Goal: Navigation & Orientation: Find specific page/section

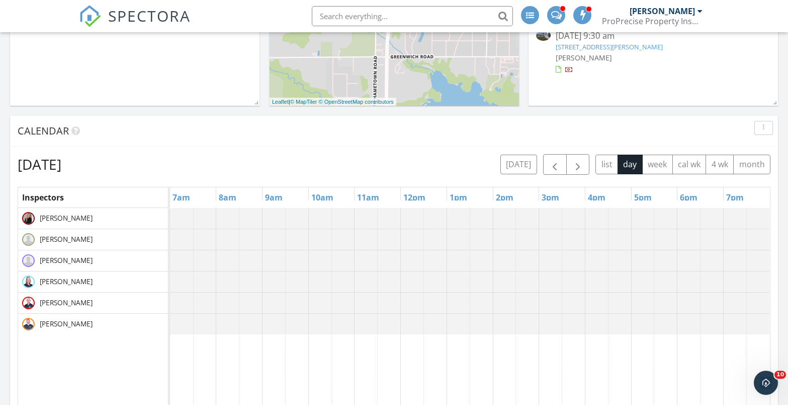
scroll to position [302, 0]
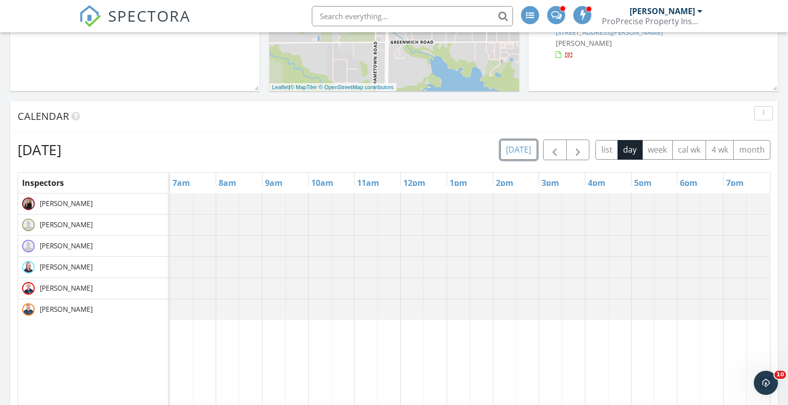
click at [526, 151] on button "today" at bounding box center [519, 150] width 37 height 20
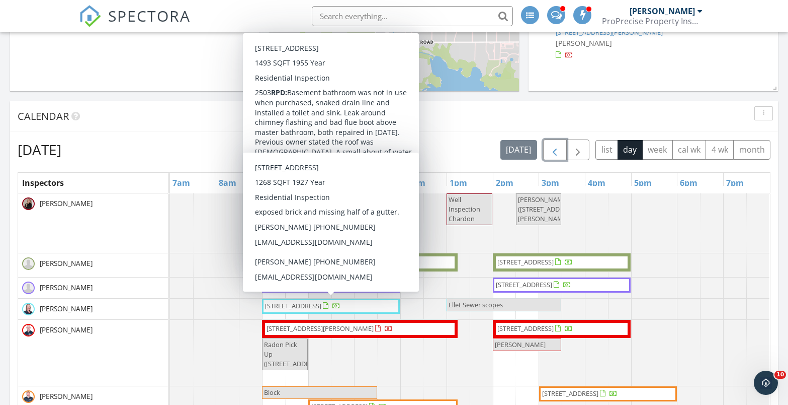
click at [549, 151] on span "button" at bounding box center [555, 150] width 12 height 12
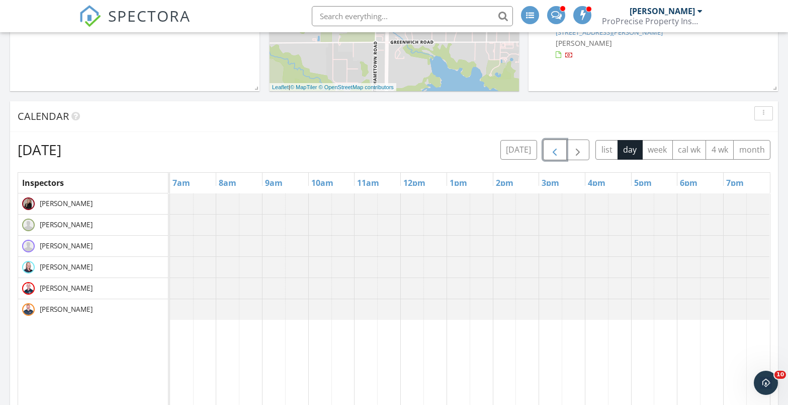
click at [549, 151] on span "button" at bounding box center [555, 150] width 12 height 12
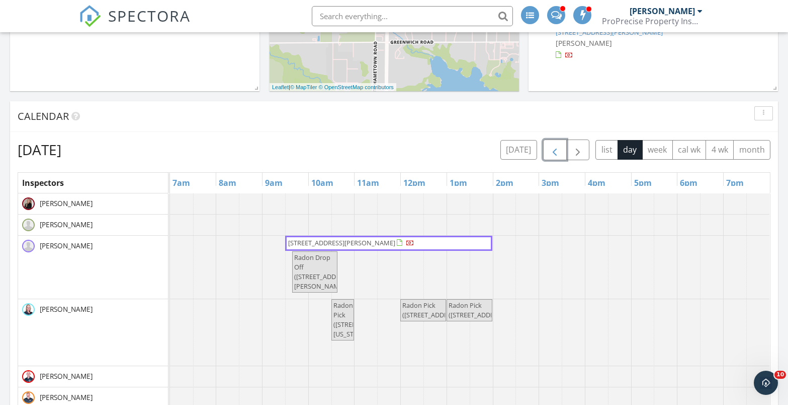
click at [564, 148] on button "button" at bounding box center [555, 149] width 24 height 21
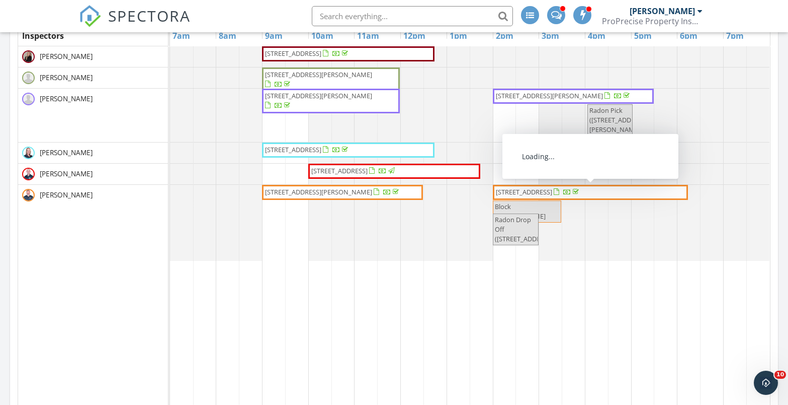
scroll to position [453, 0]
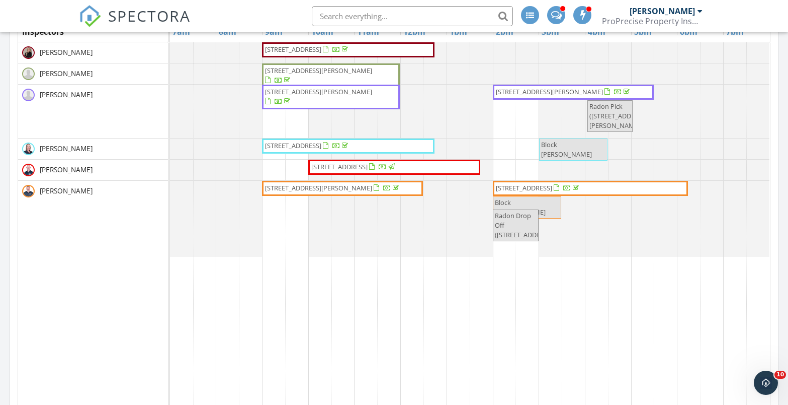
click at [520, 232] on span "Radon Drop Off (4280 Fairbanks Ct, Lorain)" at bounding box center [525, 225] width 60 height 28
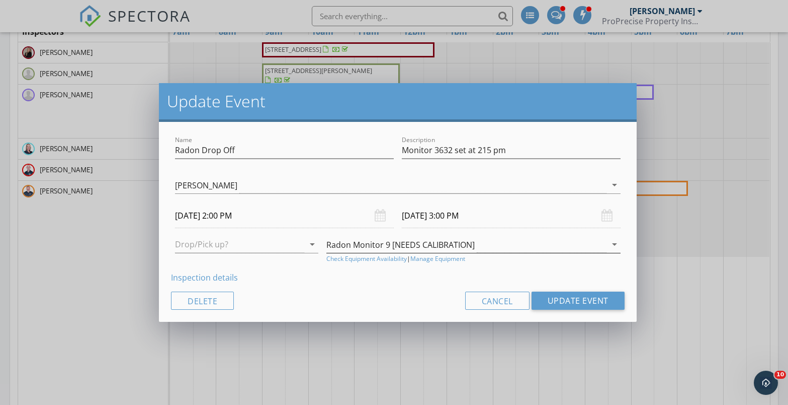
click at [615, 244] on icon "arrow_drop_down" at bounding box center [615, 244] width 12 height 12
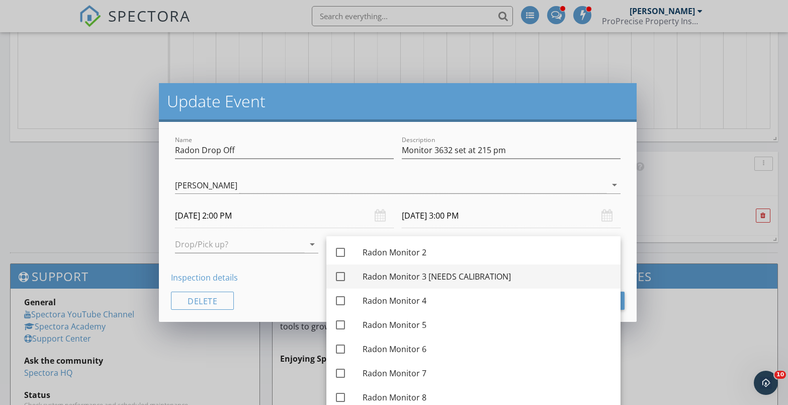
scroll to position [0, 0]
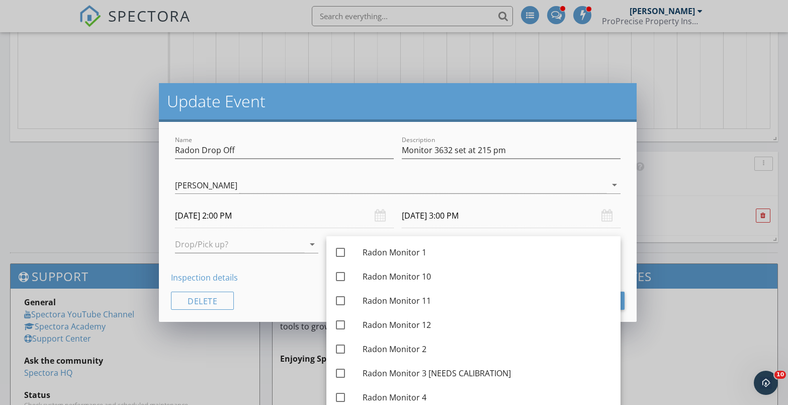
click at [263, 273] on div "Inspection details" at bounding box center [397, 277] width 453 height 12
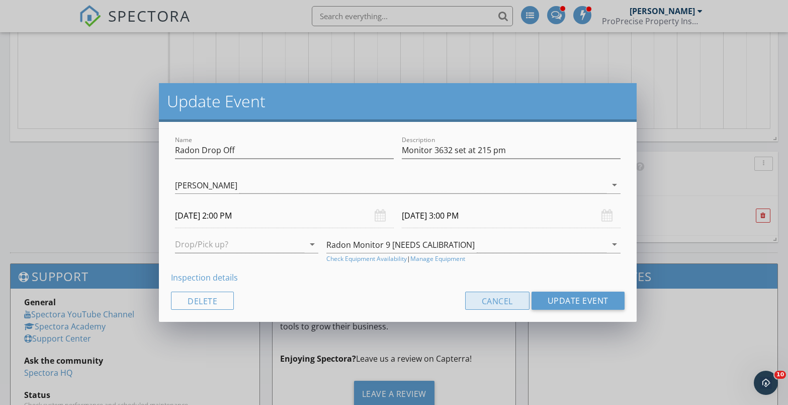
click at [490, 301] on button "Cancel" at bounding box center [497, 300] width 64 height 18
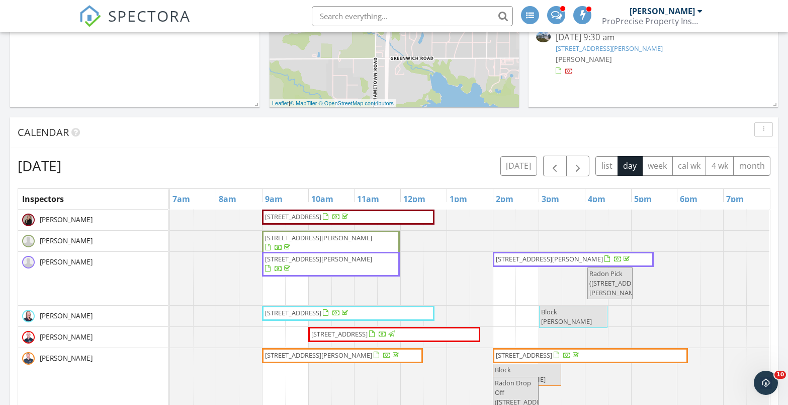
scroll to position [151, 0]
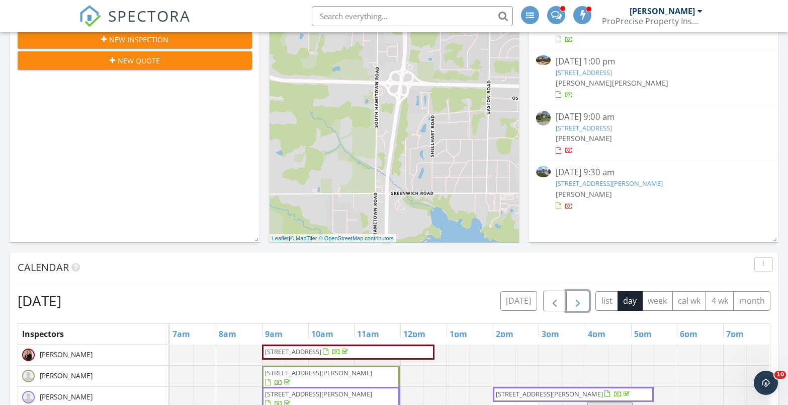
click at [577, 299] on span "button" at bounding box center [578, 301] width 12 height 12
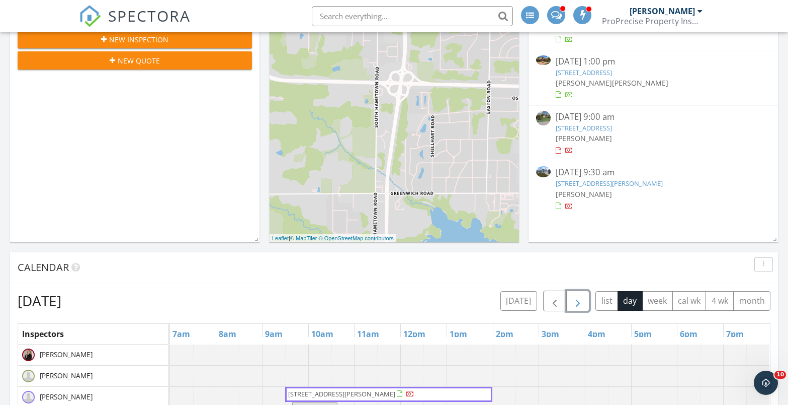
click at [577, 299] on span "button" at bounding box center [578, 301] width 12 height 12
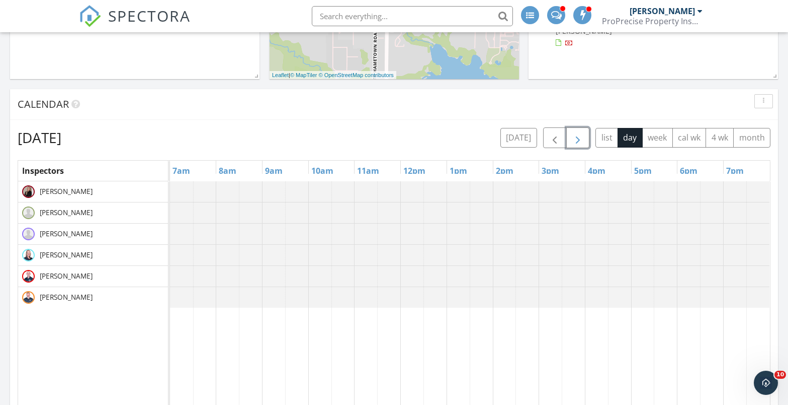
scroll to position [302, 0]
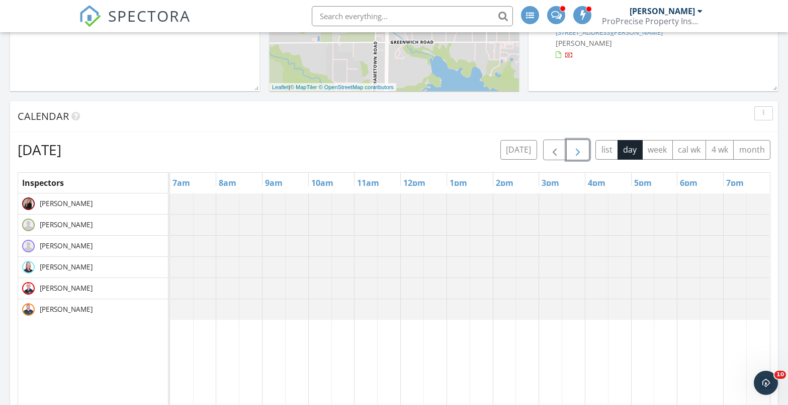
click at [574, 144] on button "button" at bounding box center [579, 149] width 24 height 21
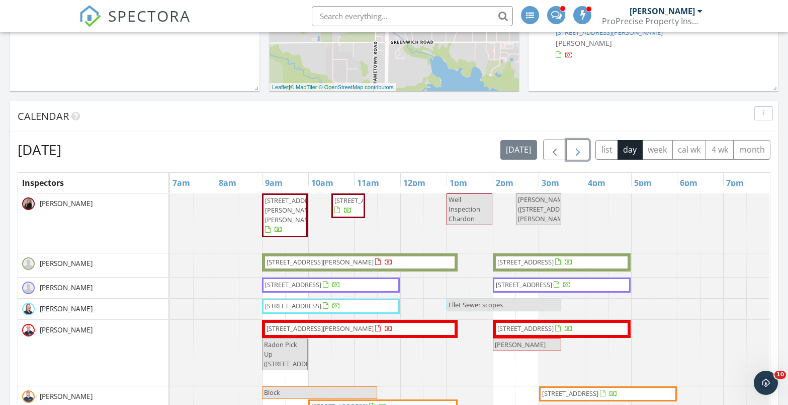
click at [574, 154] on span "button" at bounding box center [578, 150] width 12 height 12
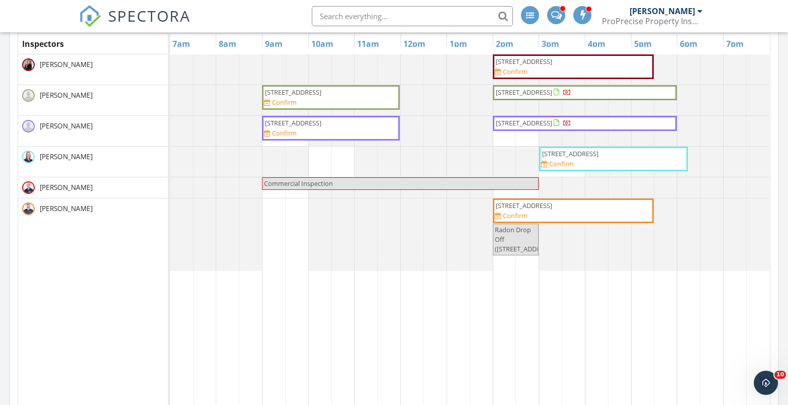
scroll to position [453, 0]
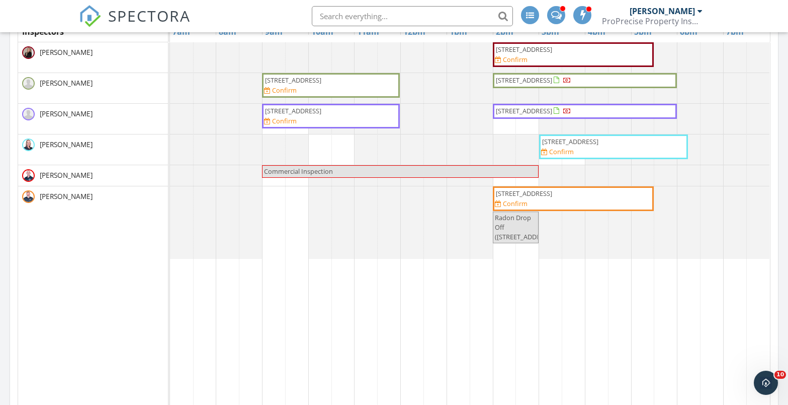
click at [552, 195] on span "[STREET_ADDRESS]" at bounding box center [524, 193] width 56 height 9
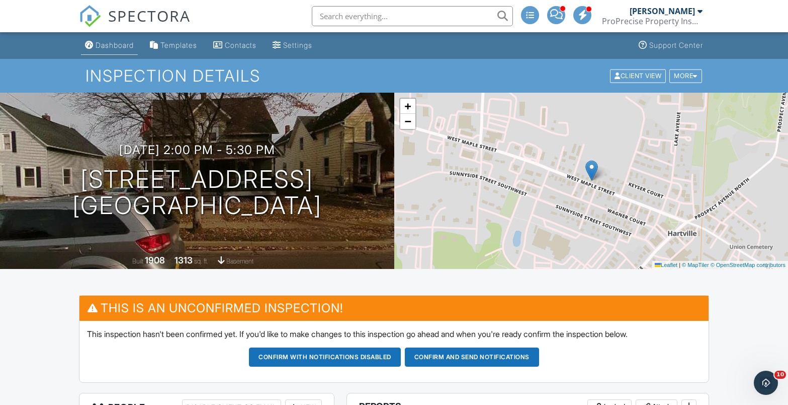
click at [115, 43] on div "Dashboard" at bounding box center [115, 45] width 38 height 9
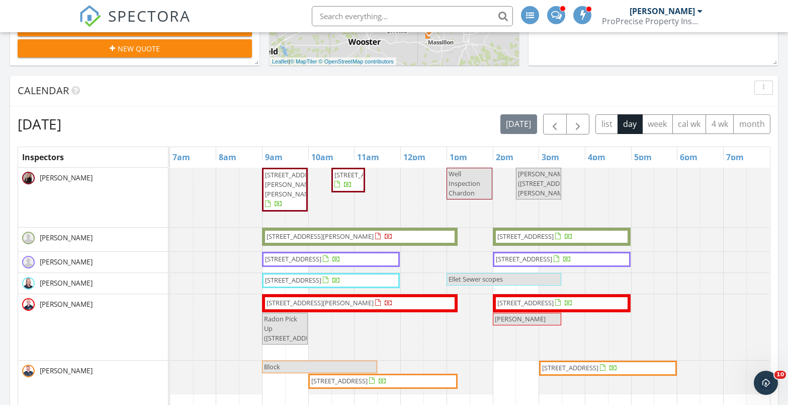
scroll to position [302, 0]
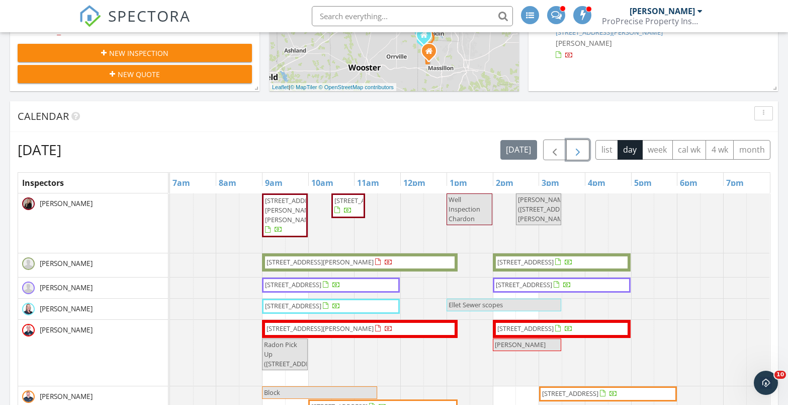
click at [579, 151] on span "button" at bounding box center [578, 150] width 12 height 12
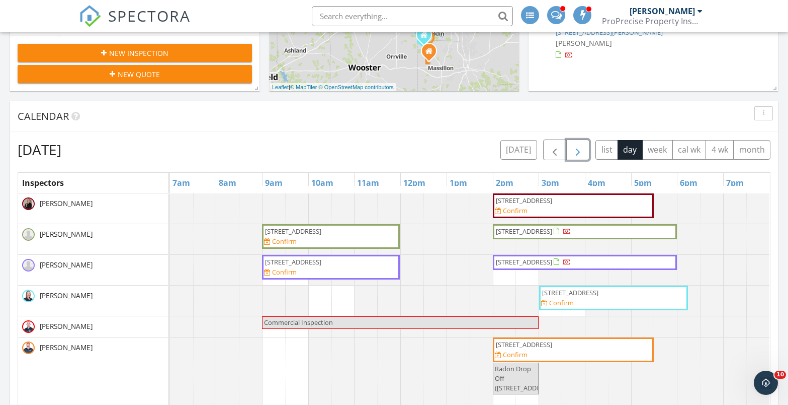
click at [579, 151] on span "button" at bounding box center [578, 150] width 12 height 12
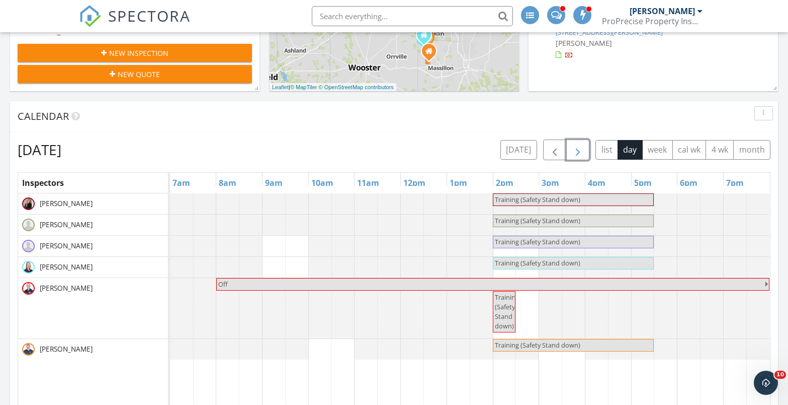
click at [575, 151] on span "button" at bounding box center [578, 150] width 12 height 12
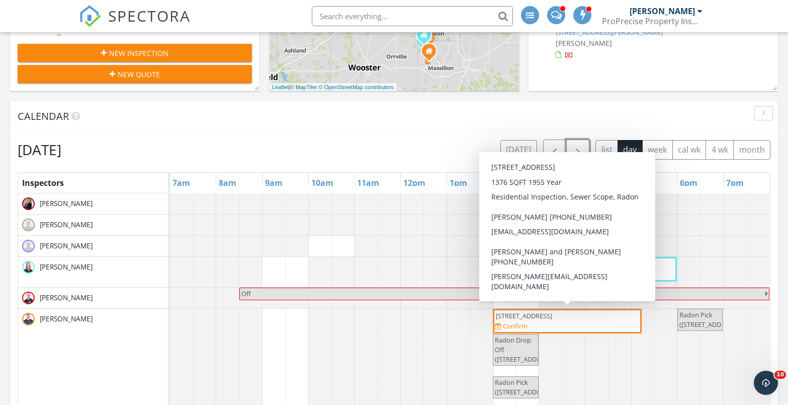
click at [574, 324] on div "1016 Parkview Dr , Louisville 44641 Confirm" at bounding box center [567, 321] width 145 height 20
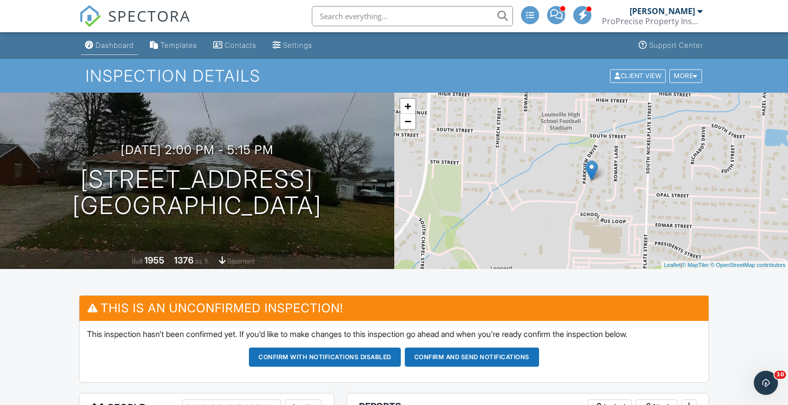
click at [116, 49] on div "Dashboard" at bounding box center [115, 45] width 38 height 9
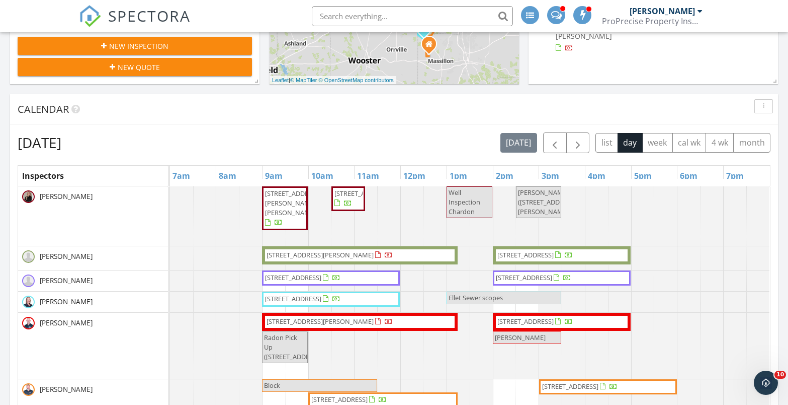
scroll to position [302, 0]
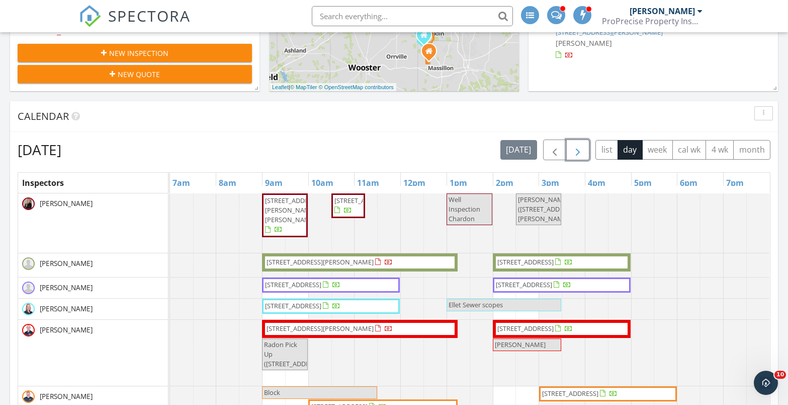
click at [577, 146] on span "button" at bounding box center [578, 150] width 12 height 12
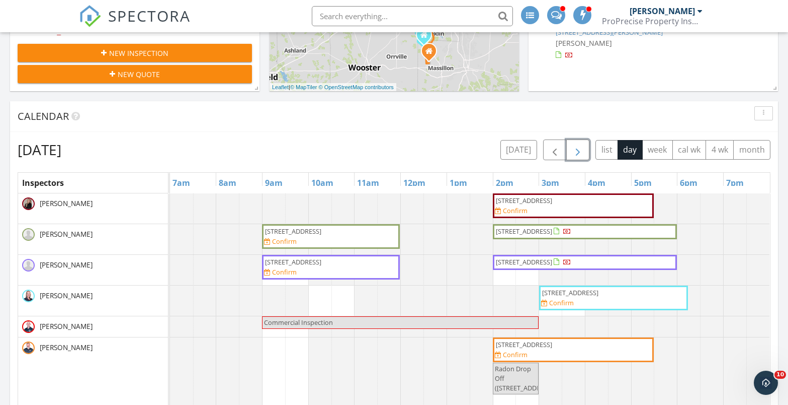
click at [577, 146] on span "button" at bounding box center [578, 150] width 12 height 12
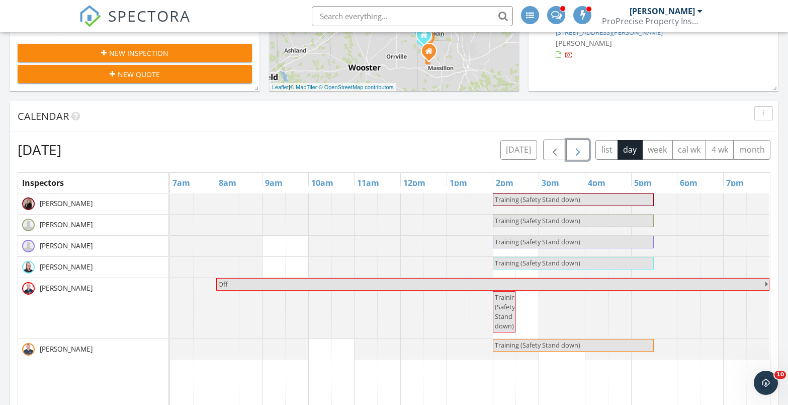
click at [577, 146] on span "button" at bounding box center [578, 150] width 12 height 12
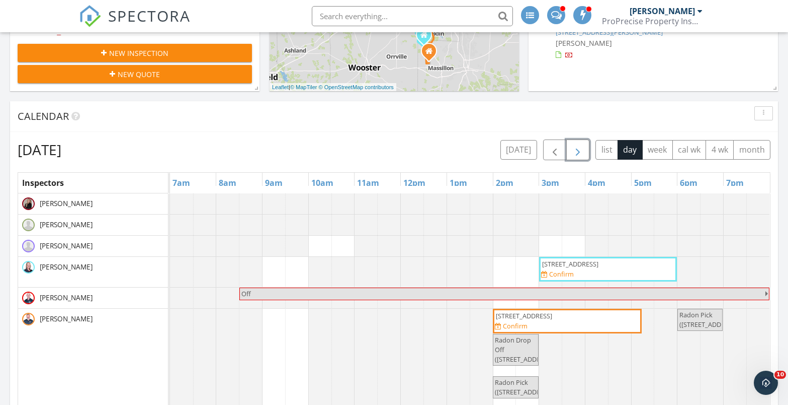
click at [580, 149] on span "button" at bounding box center [578, 150] width 12 height 12
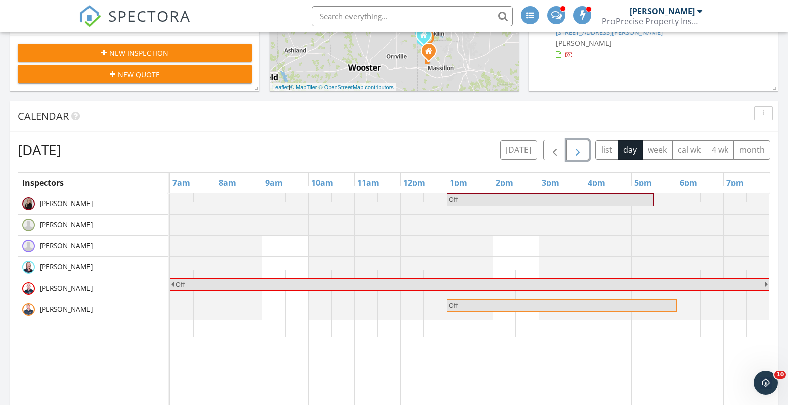
click at [581, 148] on span "button" at bounding box center [578, 150] width 12 height 12
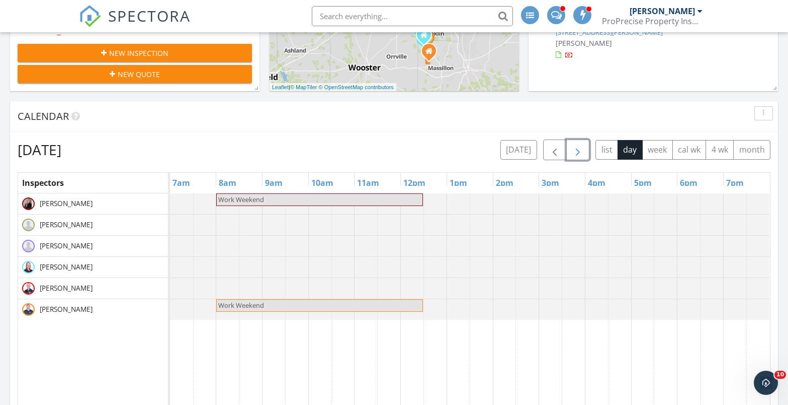
click at [571, 150] on button "button" at bounding box center [579, 149] width 24 height 21
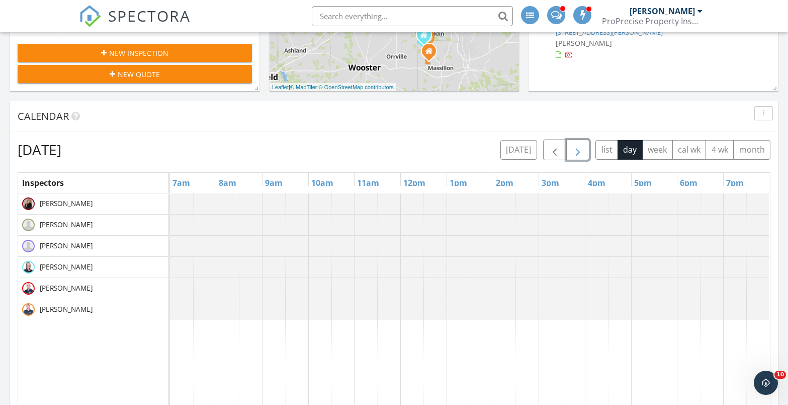
click at [571, 151] on button "button" at bounding box center [579, 149] width 24 height 21
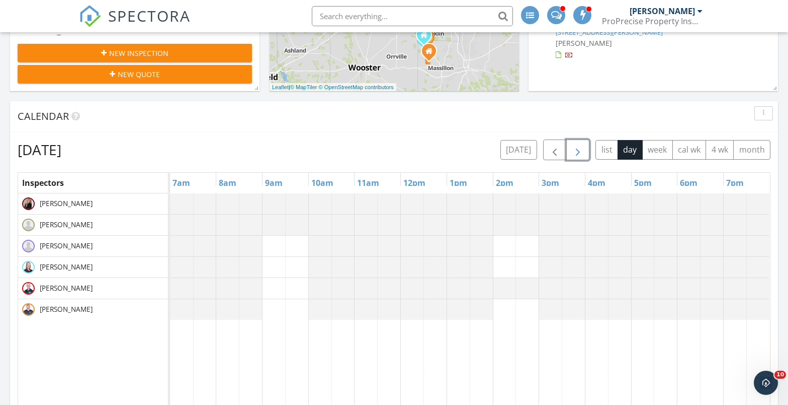
click at [571, 151] on button "button" at bounding box center [579, 149] width 24 height 21
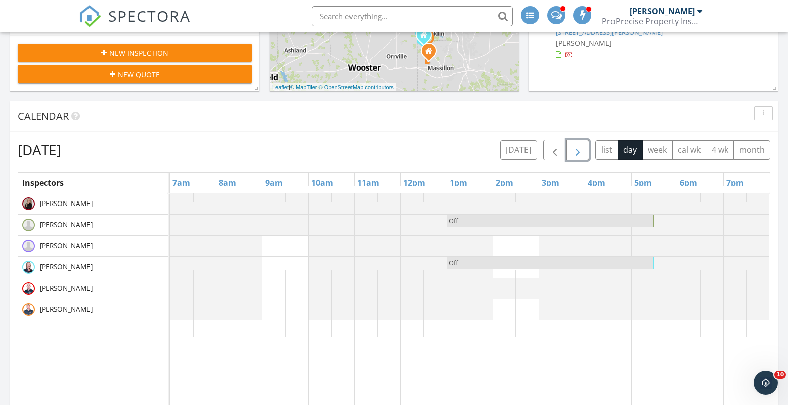
click at [576, 150] on span "button" at bounding box center [578, 150] width 12 height 12
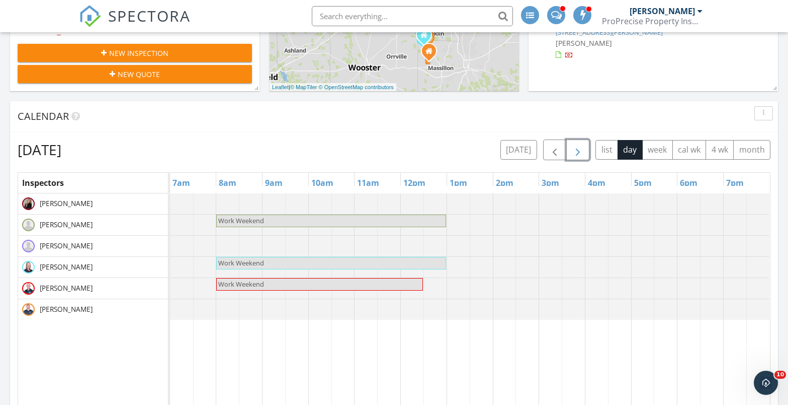
click at [574, 152] on span "button" at bounding box center [578, 150] width 12 height 12
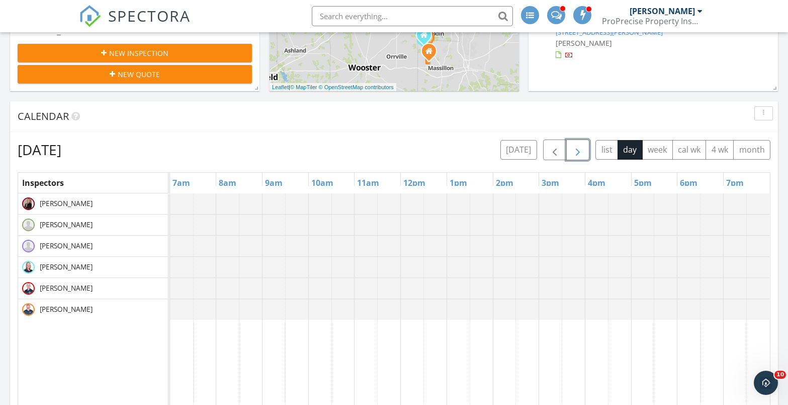
click at [574, 152] on span "button" at bounding box center [578, 150] width 12 height 12
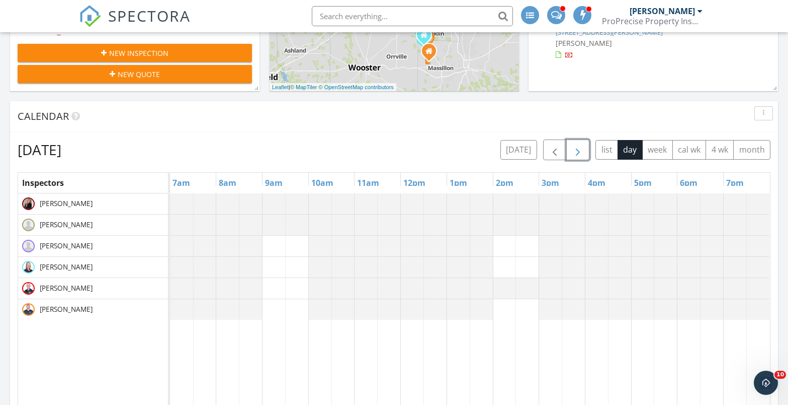
click at [574, 152] on span "button" at bounding box center [578, 150] width 12 height 12
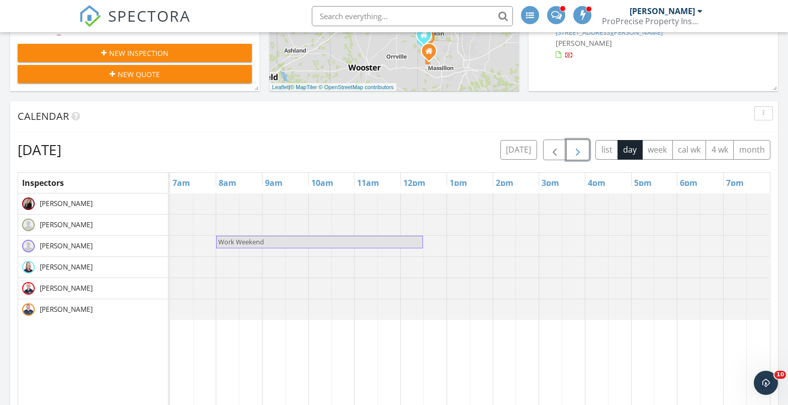
click at [574, 152] on span "button" at bounding box center [578, 150] width 12 height 12
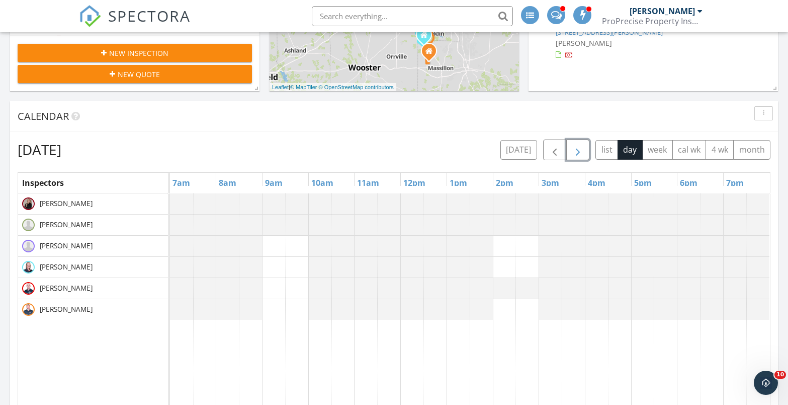
click at [574, 152] on span "button" at bounding box center [578, 150] width 12 height 12
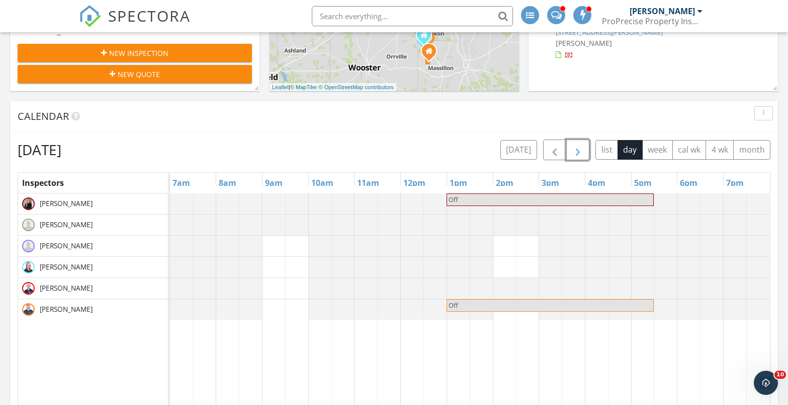
click at [574, 152] on span "button" at bounding box center [578, 150] width 12 height 12
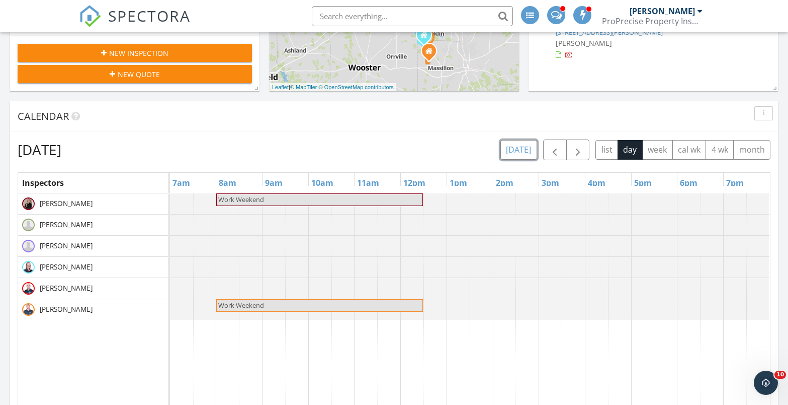
click at [520, 147] on button "[DATE]" at bounding box center [519, 150] width 37 height 20
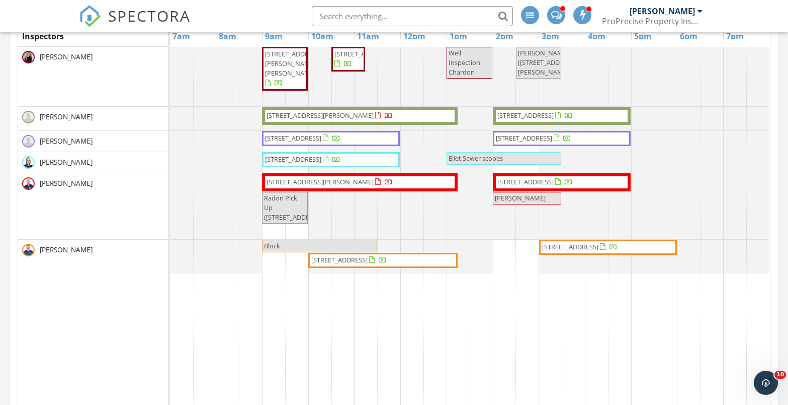
scroll to position [453, 0]
